Goal: Information Seeking & Learning: Learn about a topic

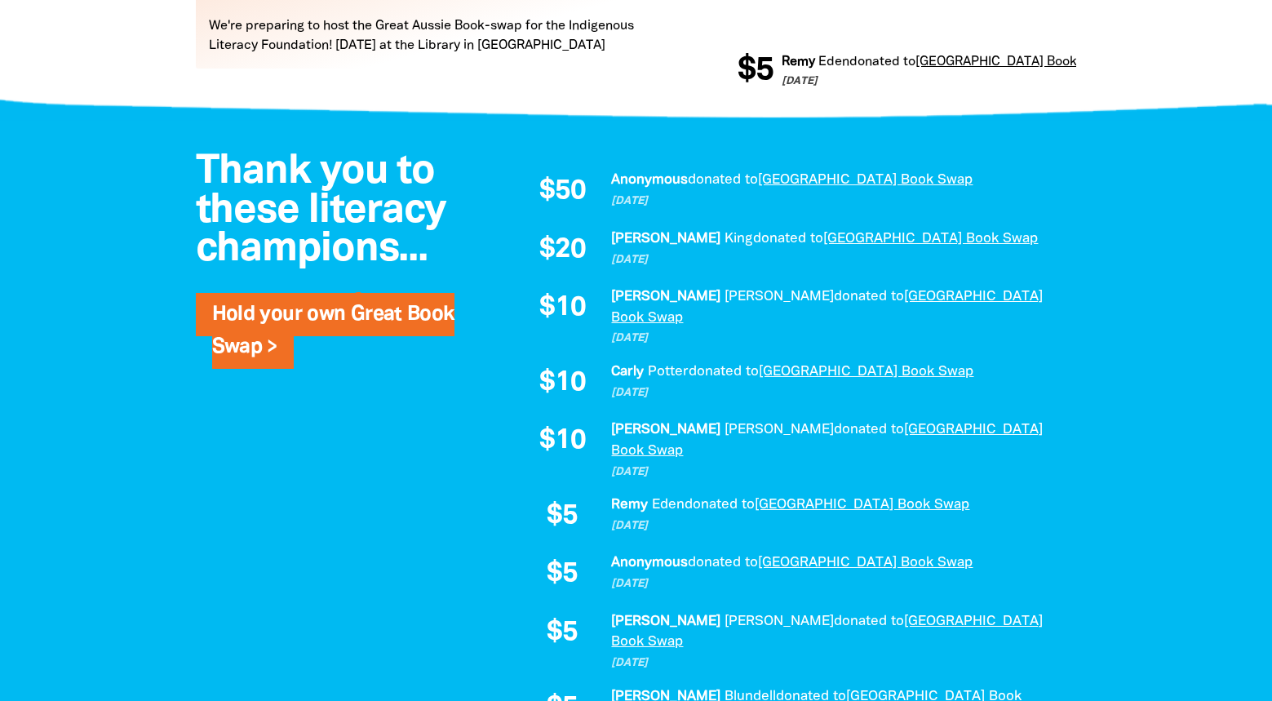
scroll to position [1142, 0]
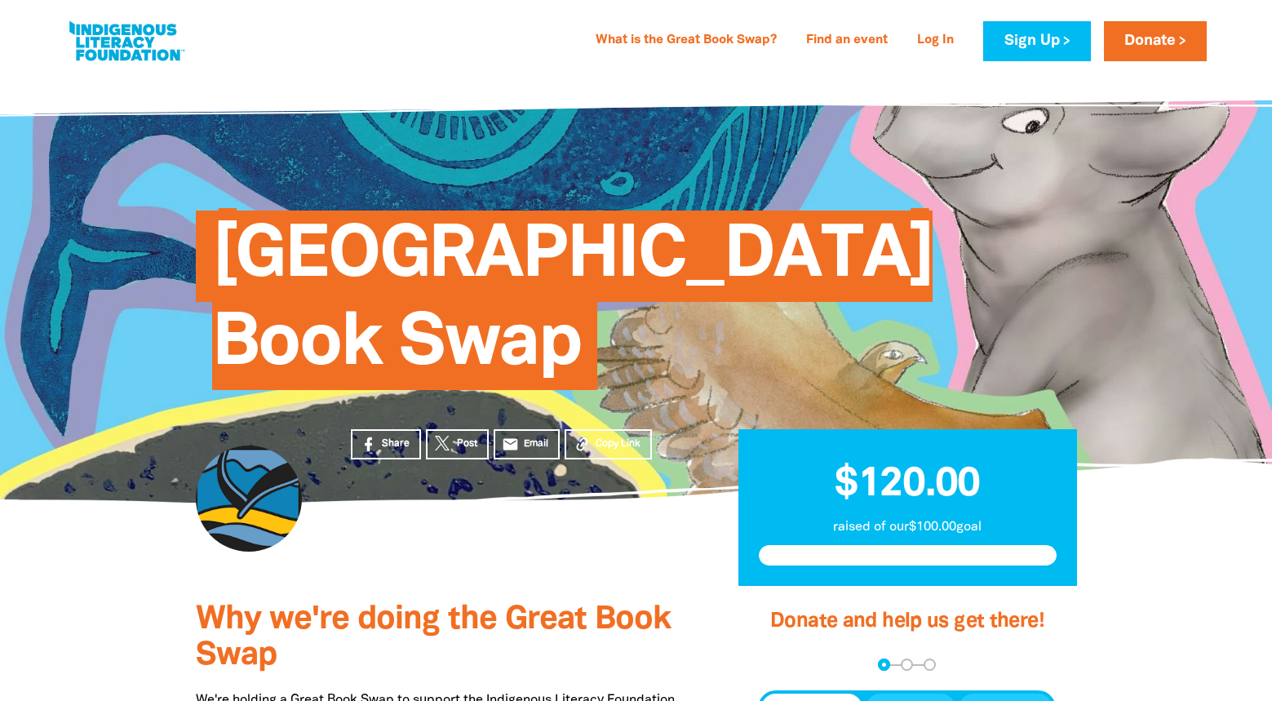
click at [704, 42] on link "What is the Great Book Swap?" at bounding box center [686, 41] width 201 height 26
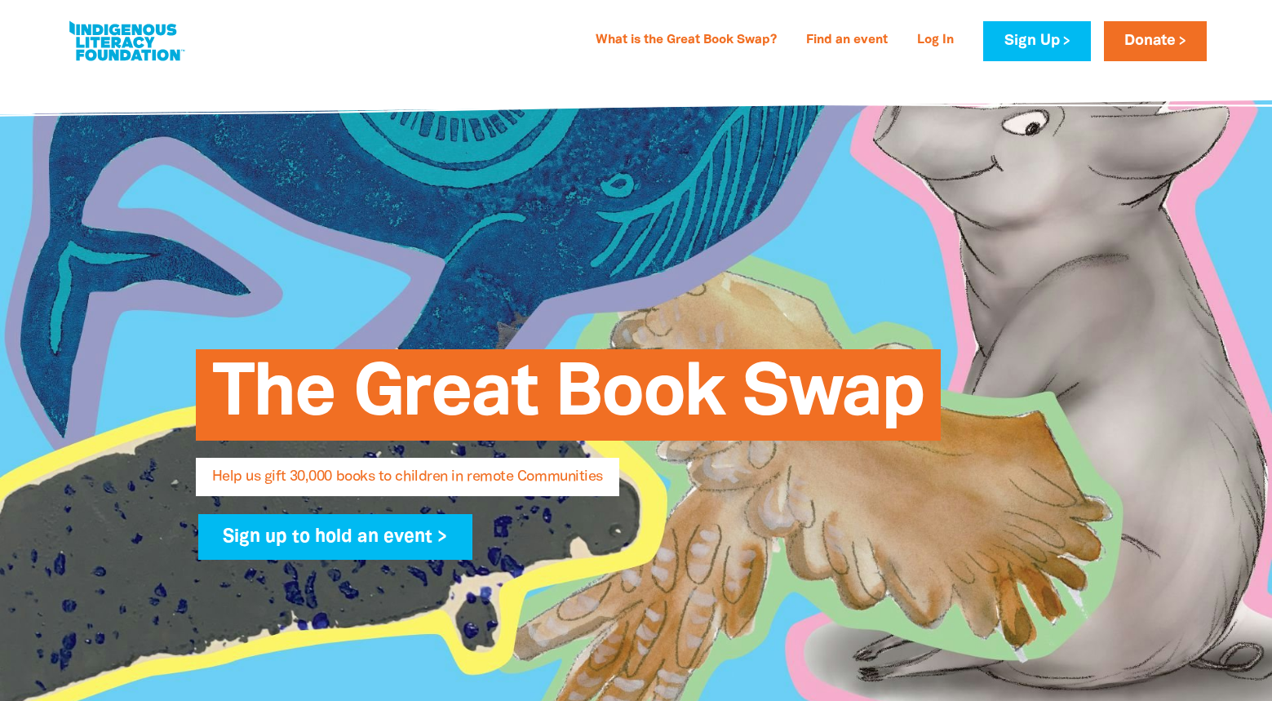
select select "AU"
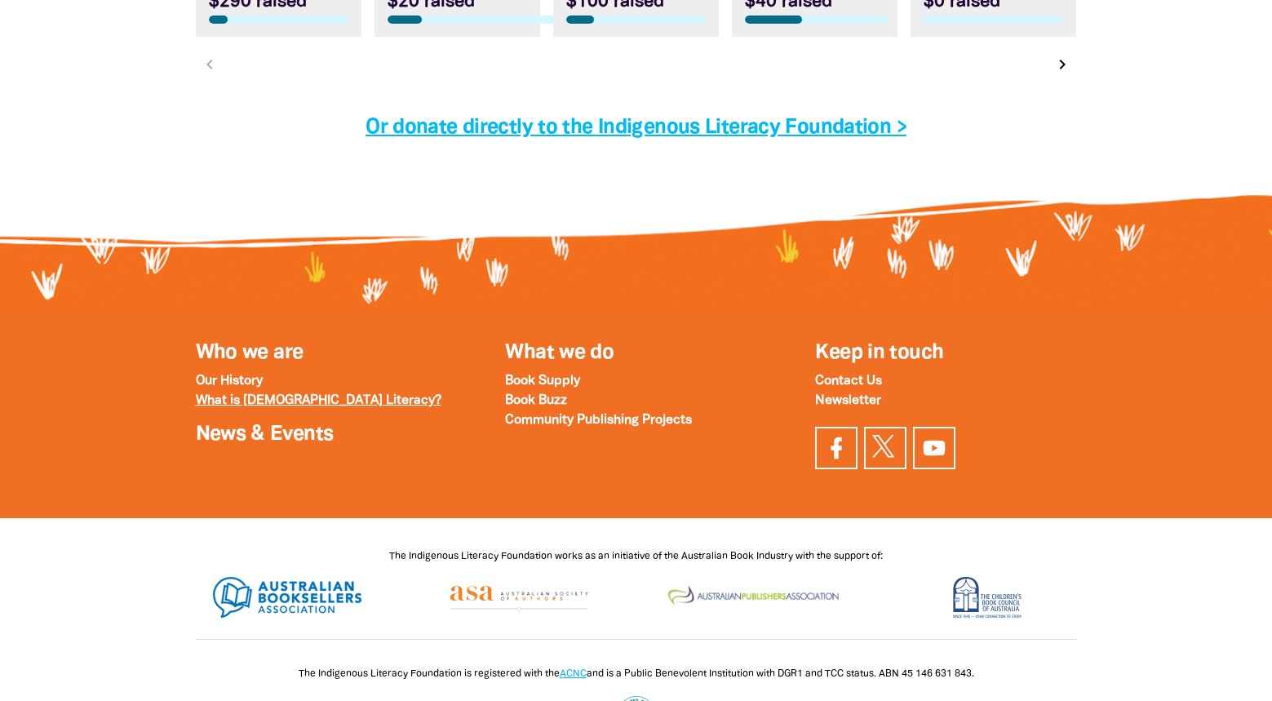
scroll to position [5384, 0]
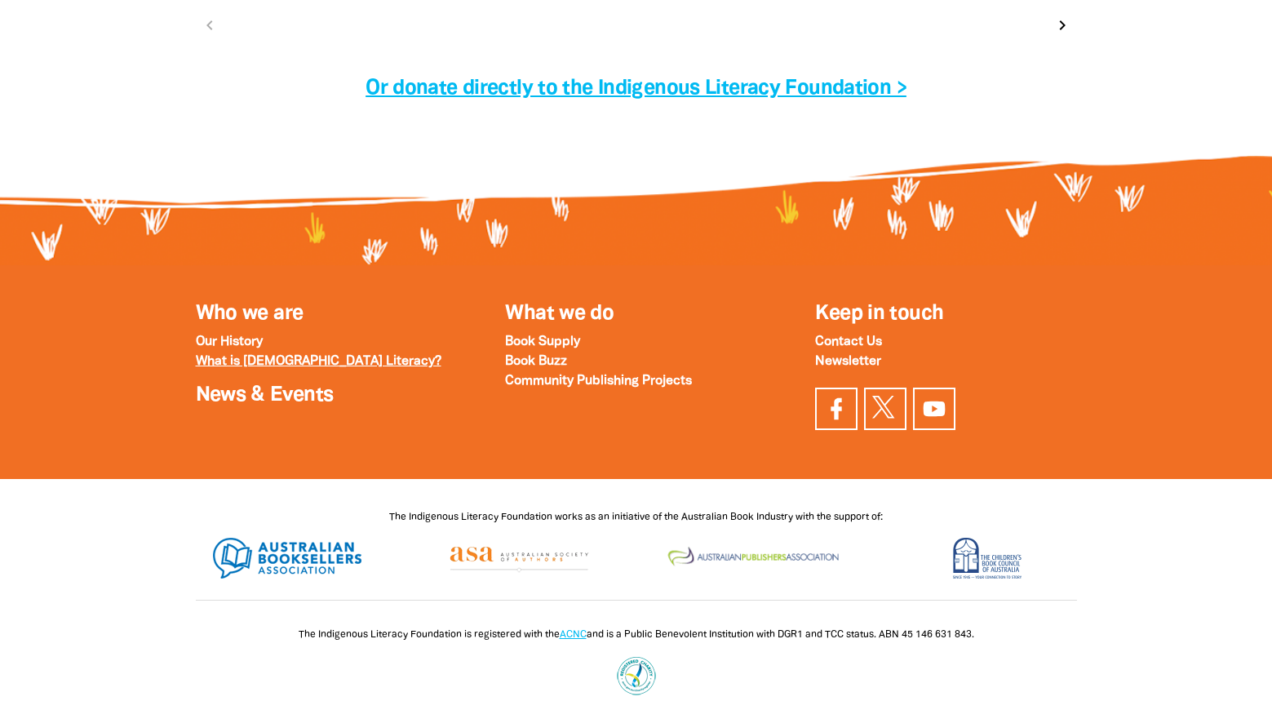
click at [262, 367] on strong "What is [DEMOGRAPHIC_DATA] Literacy?" at bounding box center [319, 361] width 246 height 11
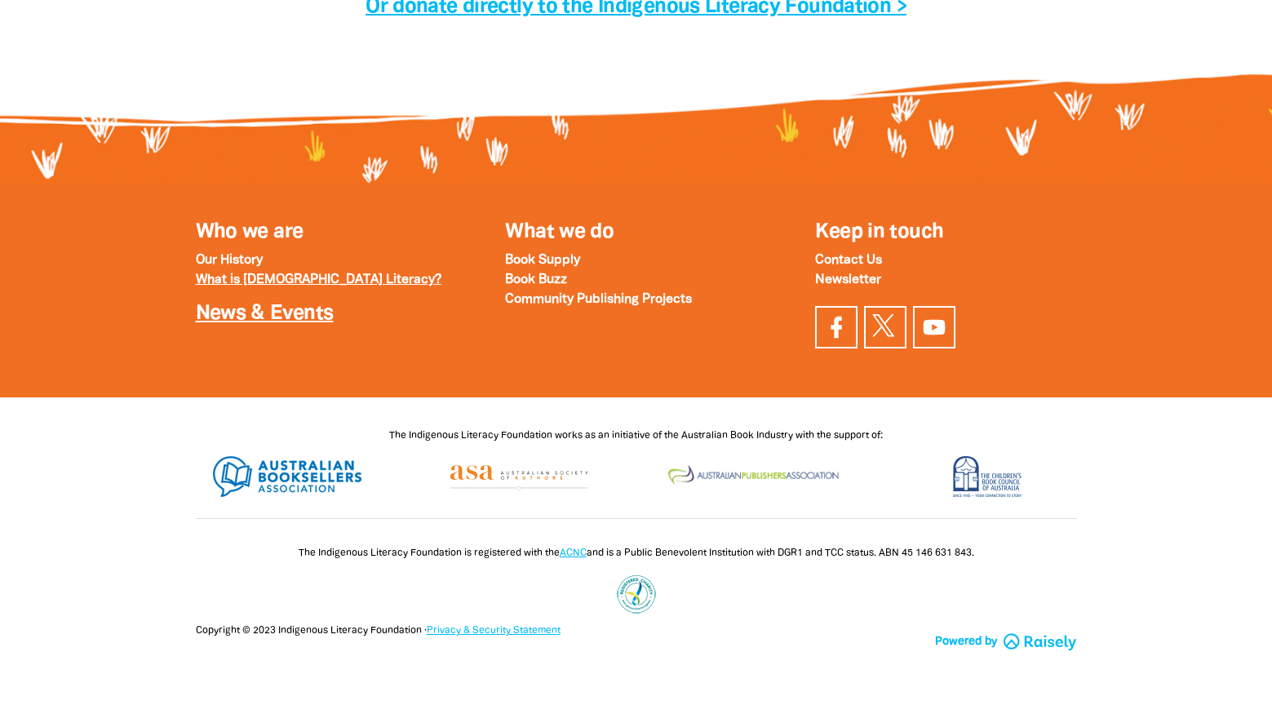
scroll to position [5489, 0]
click at [277, 332] on div "Who we are Our History What is Indigenous Literacy? News & Events" at bounding box center [326, 290] width 310 height 148
click at [281, 318] on link "News & Events" at bounding box center [265, 313] width 138 height 19
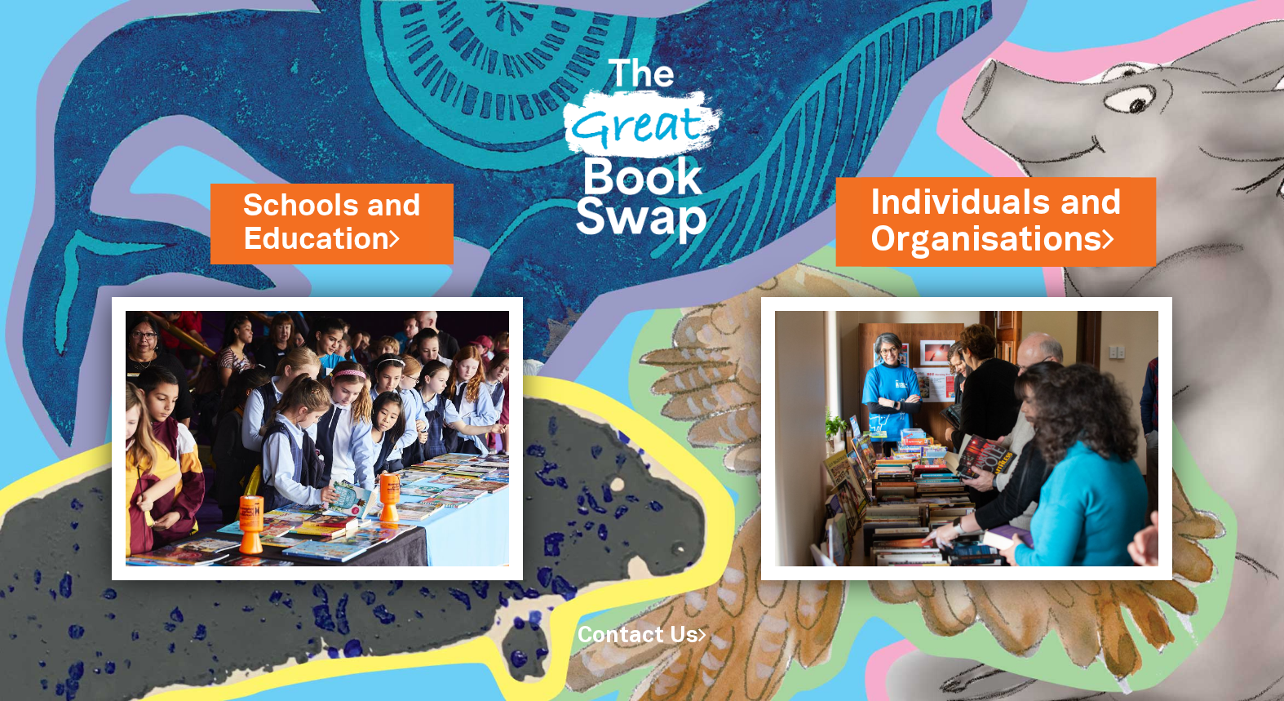
click at [965, 214] on link "Individuals and Organisations" at bounding box center [996, 221] width 252 height 85
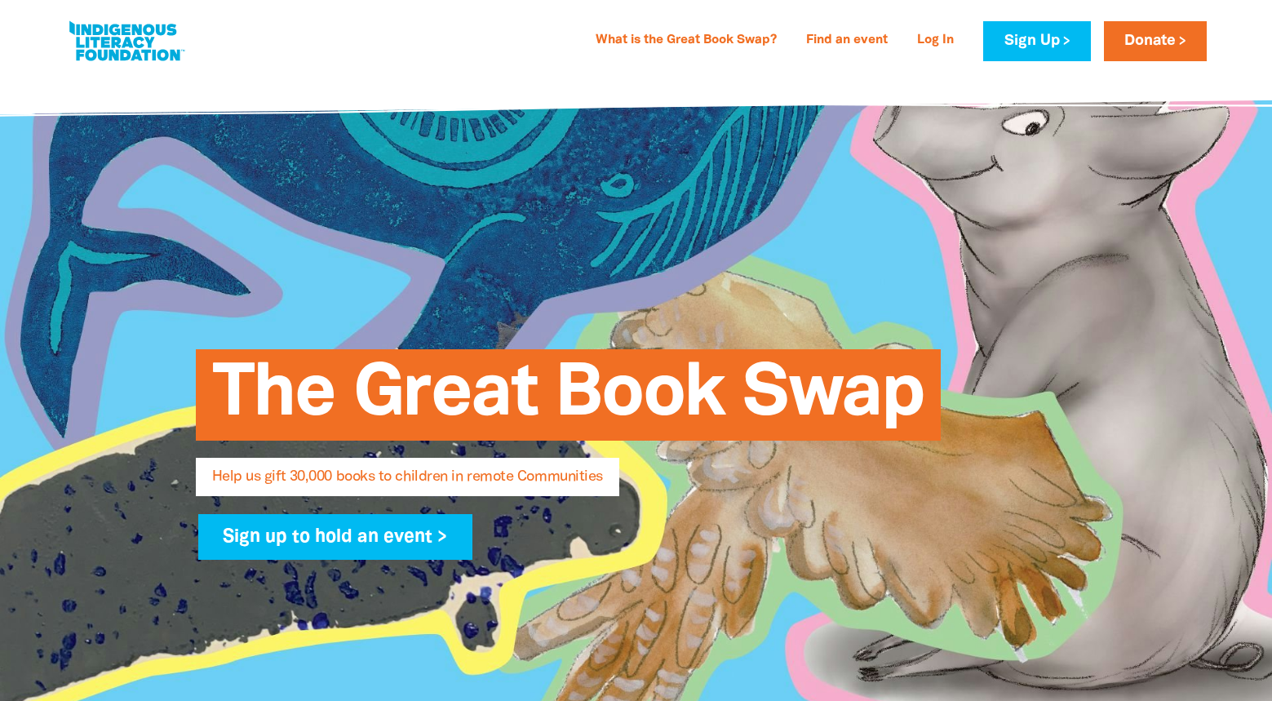
select select "AU"
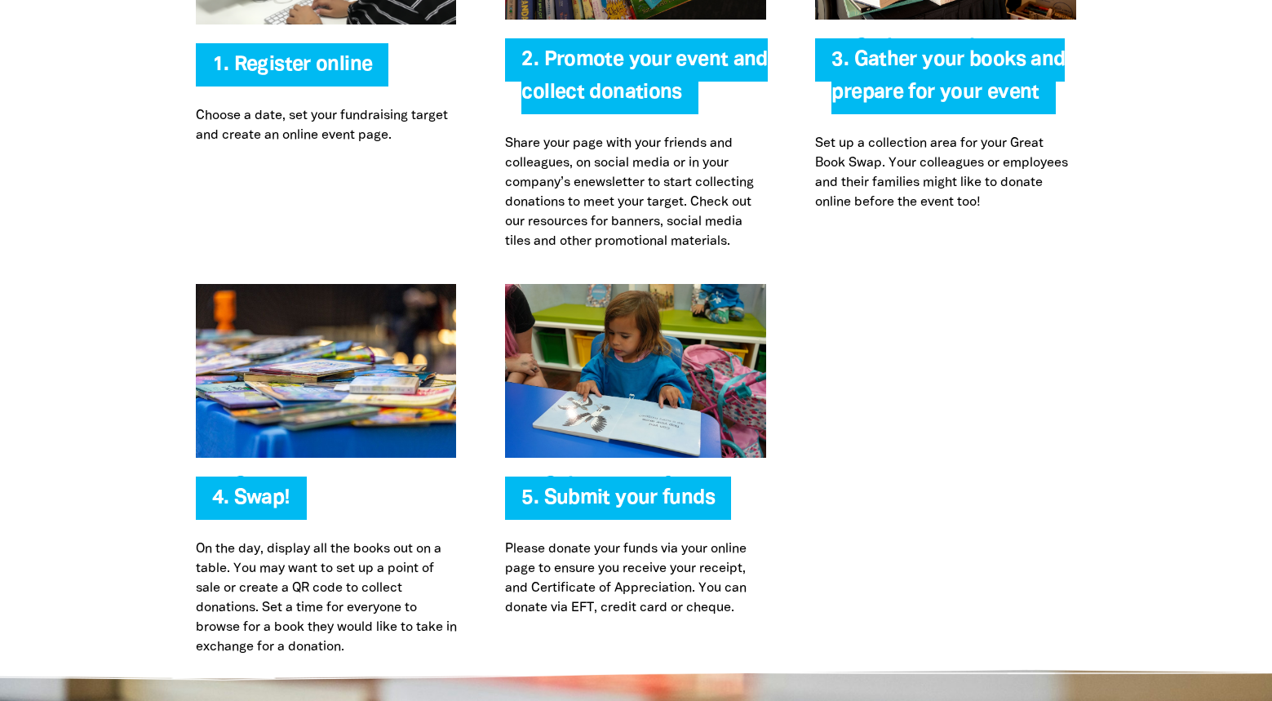
scroll to position [3426, 0]
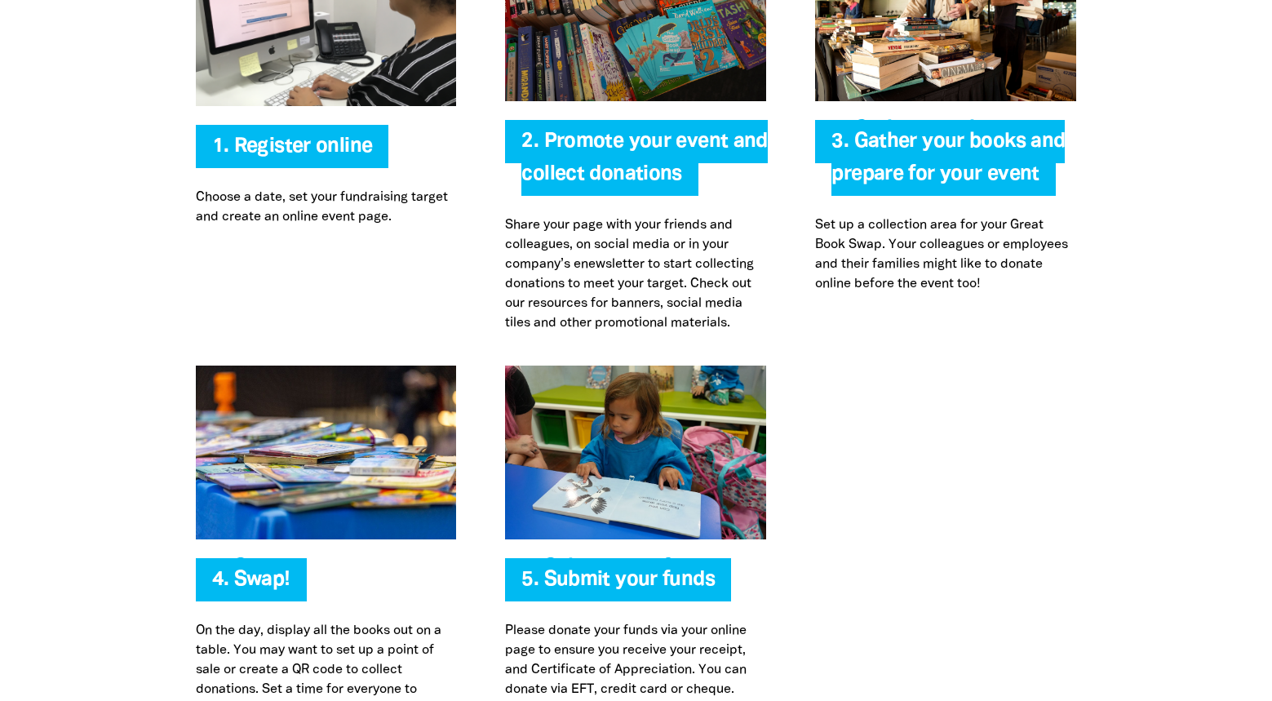
click at [590, 132] on span "2. Promote your event and collect donations" at bounding box center [644, 164] width 246 height 64
click at [629, 73] on img at bounding box center [635, 14] width 261 height 174
click at [609, 143] on span "2. Promote your event and collect donations" at bounding box center [644, 164] width 246 height 64
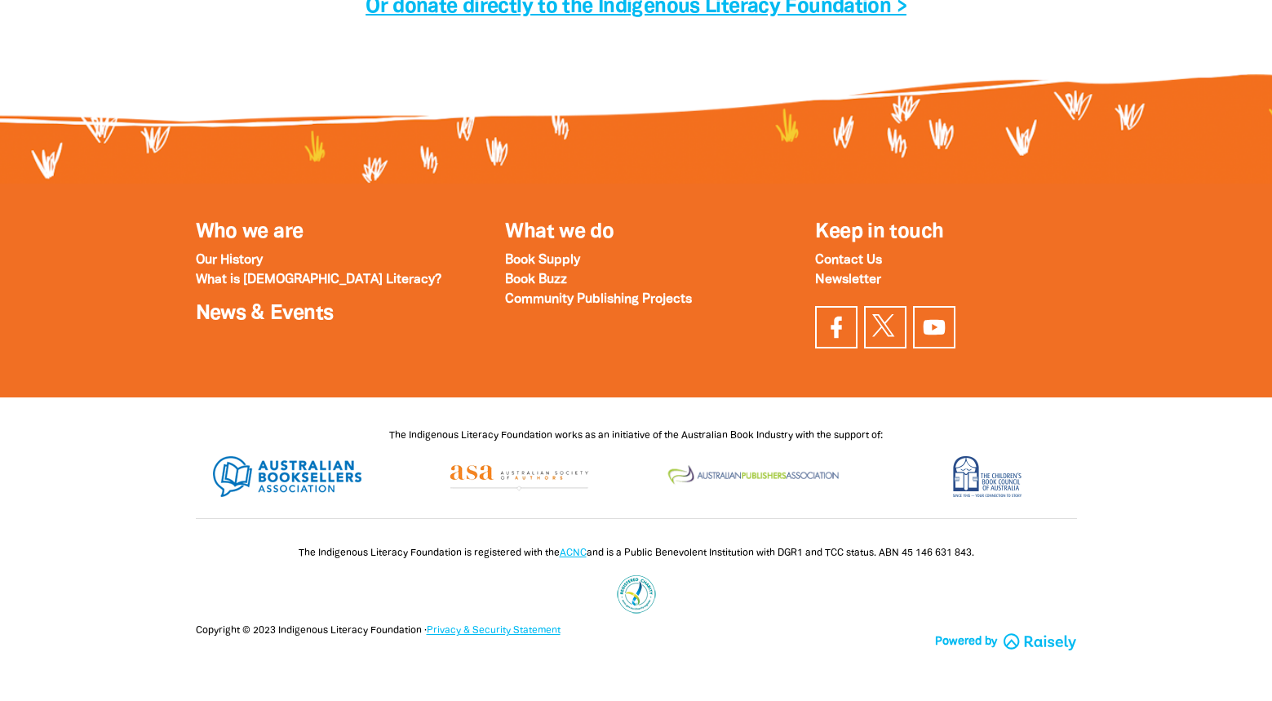
scroll to position [5489, 0]
